Goal: Transaction & Acquisition: Purchase product/service

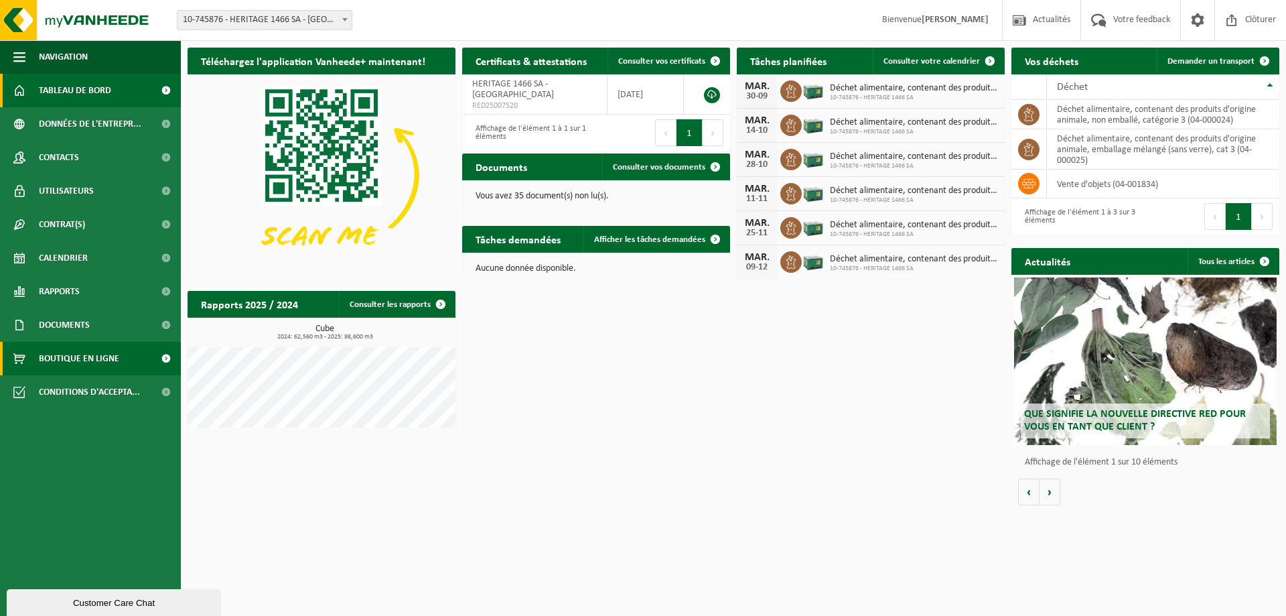
click at [73, 358] on span "Boutique en ligne" at bounding box center [79, 358] width 80 height 33
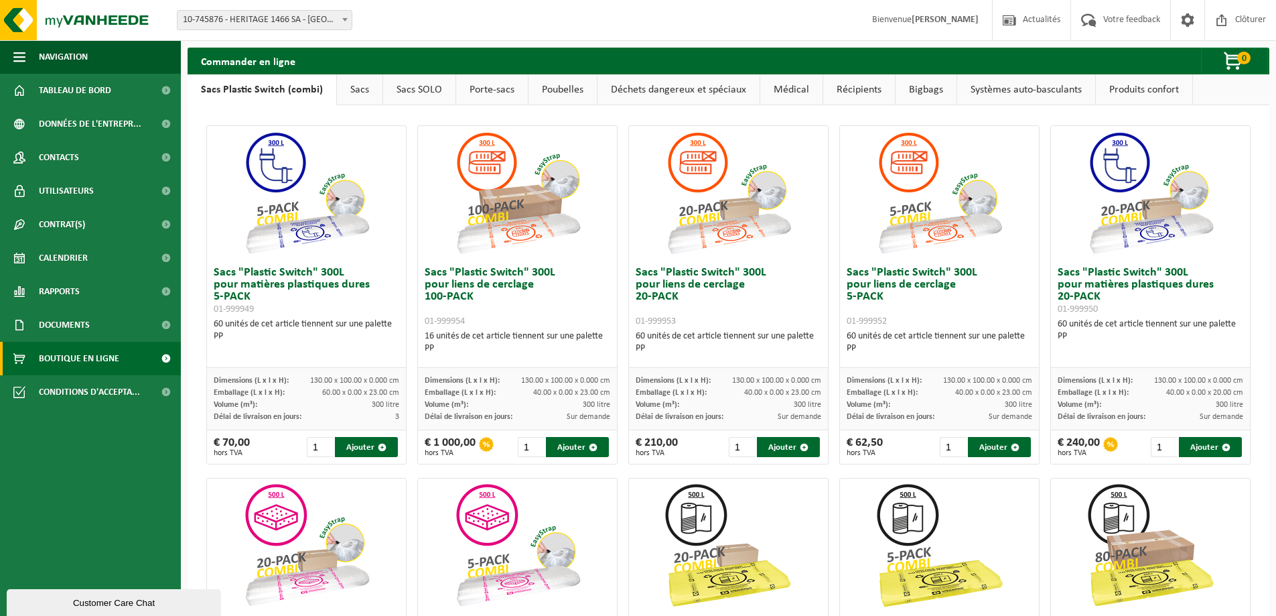
click at [565, 96] on link "Poubelles" at bounding box center [562, 89] width 68 height 31
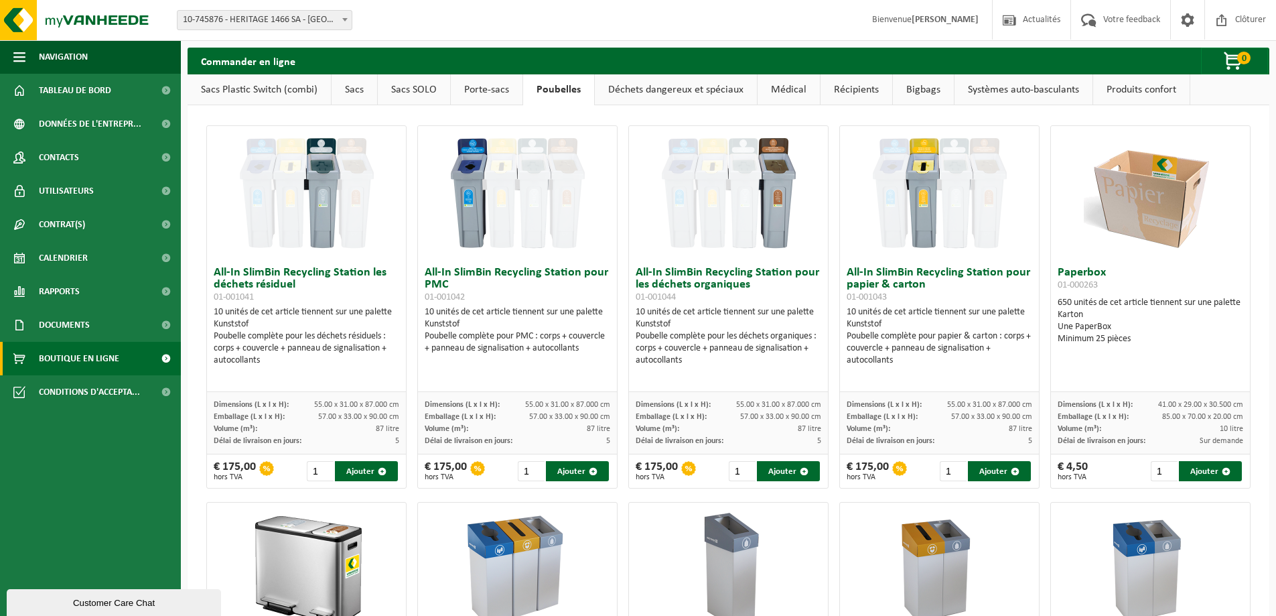
click at [1135, 215] on img at bounding box center [1151, 193] width 134 height 134
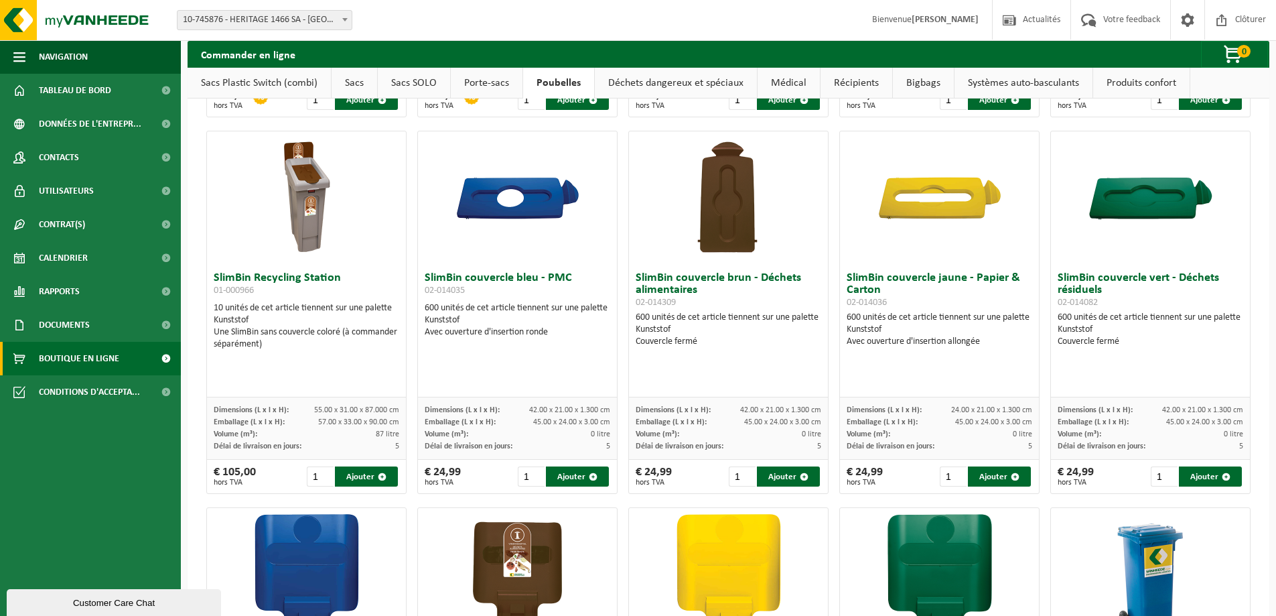
scroll to position [1119, 0]
